Goal: Information Seeking & Learning: Learn about a topic

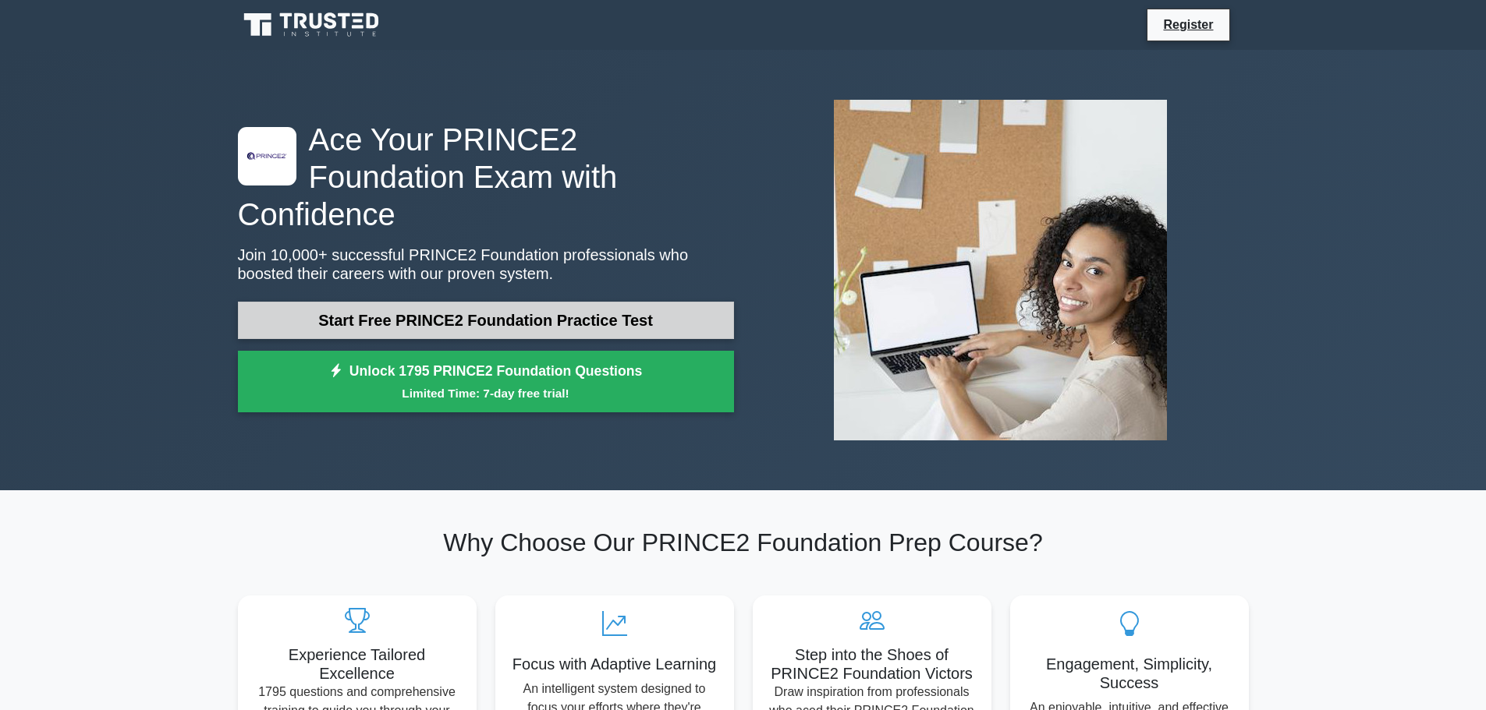
click at [516, 302] on link "Start Free PRINCE2 Foundation Practice Test" at bounding box center [486, 320] width 496 height 37
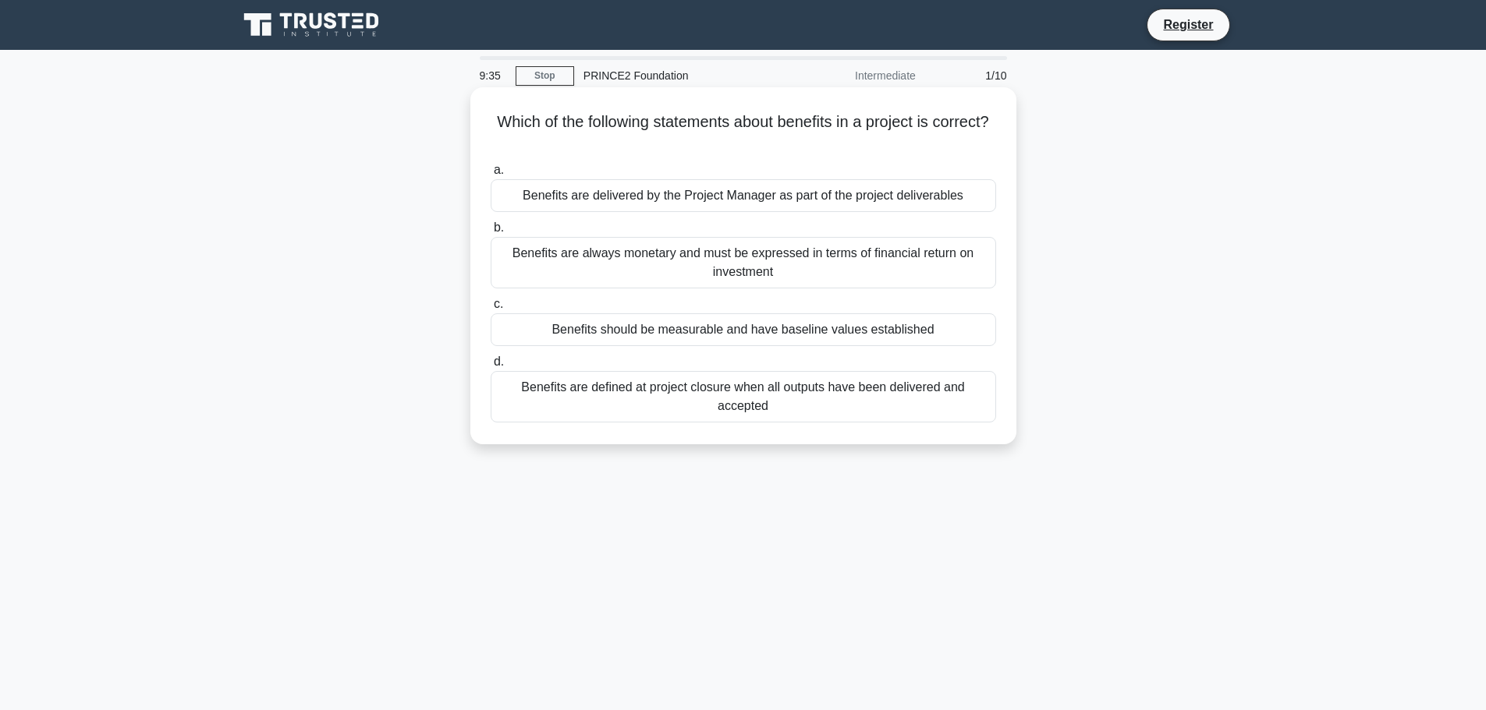
click at [560, 324] on div "Benefits should be measurable and have baseline values established" at bounding box center [743, 330] width 505 height 33
click at [491, 310] on input "c. Benefits should be measurable and have baseline values established" at bounding box center [491, 304] width 0 height 10
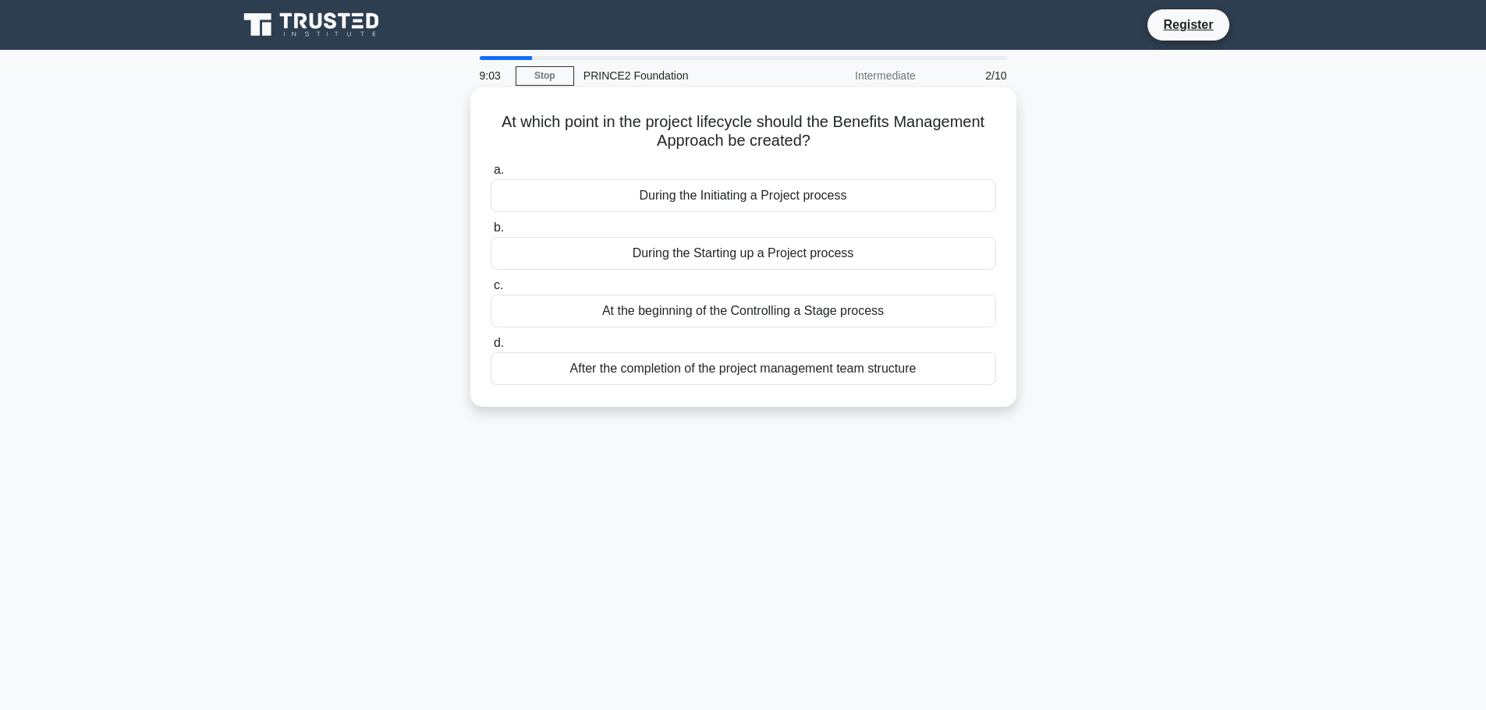
click at [569, 363] on div "After the completion of the project management team structure" at bounding box center [743, 369] width 505 height 33
click at [491, 349] on input "d. After the completion of the project management team structure" at bounding box center [491, 343] width 0 height 10
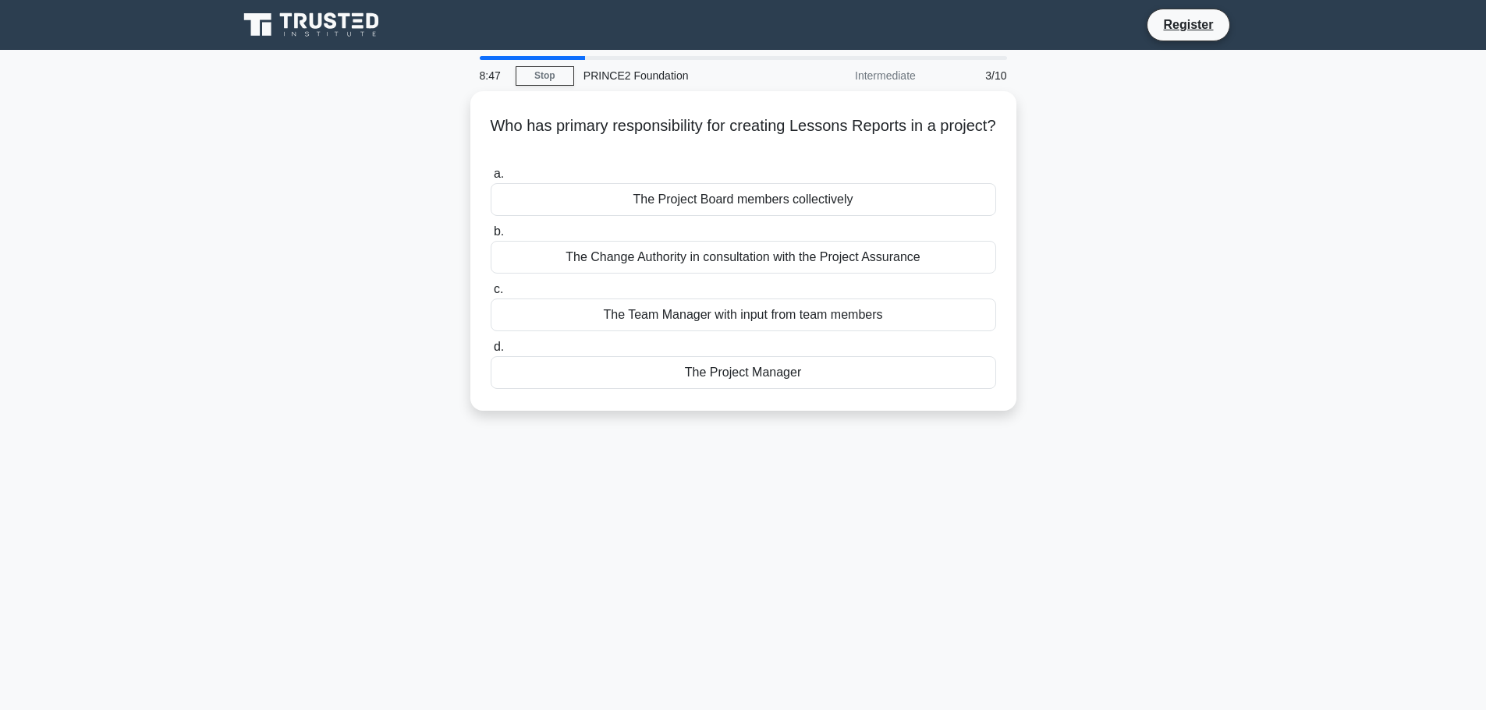
click at [301, 14] on icon at bounding box center [300, 21] width 12 height 16
